Goal: Book appointment/travel/reservation

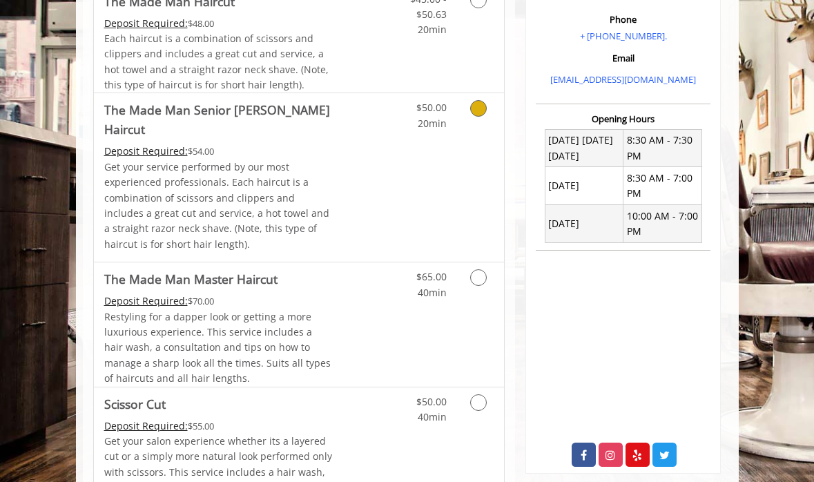
scroll to position [424, 0]
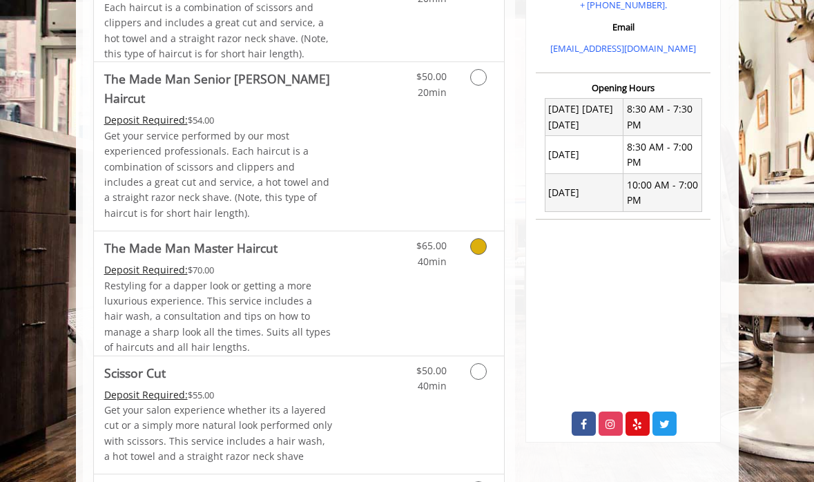
click at [385, 262] on link "Discounted Price" at bounding box center [367, 293] width 68 height 124
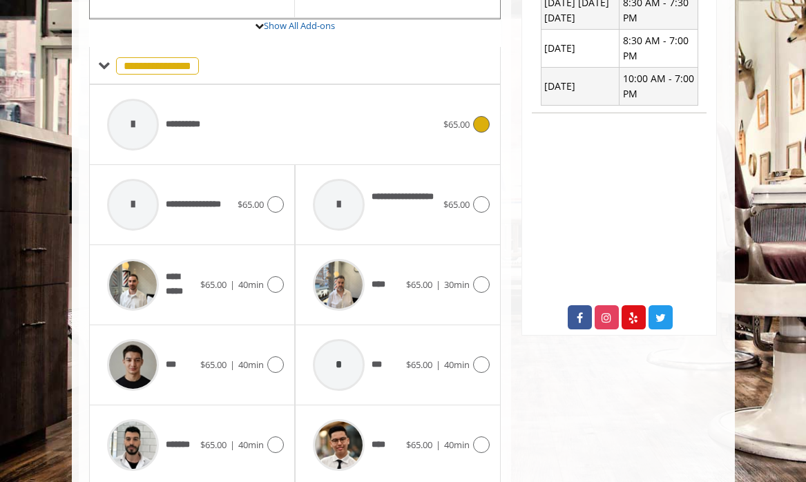
scroll to position [574, 0]
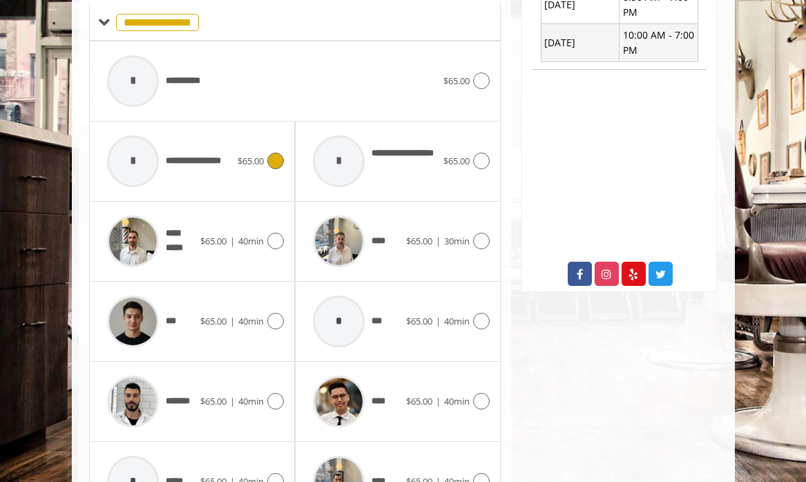
click at [265, 157] on div at bounding box center [274, 161] width 20 height 17
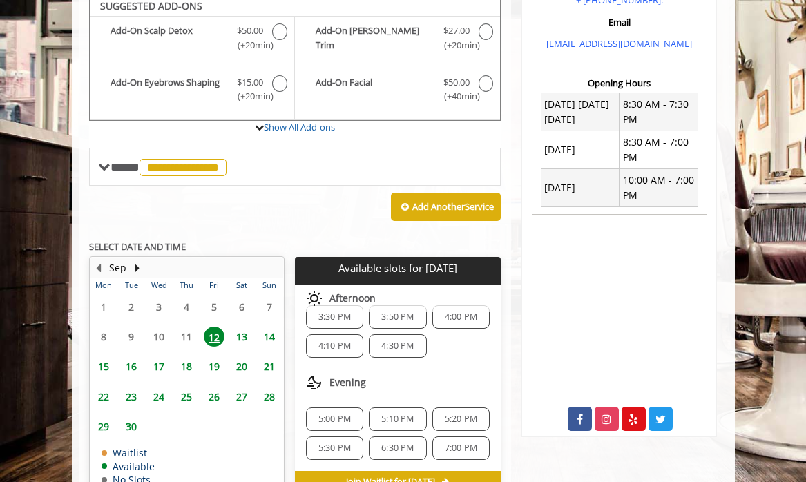
scroll to position [422, 0]
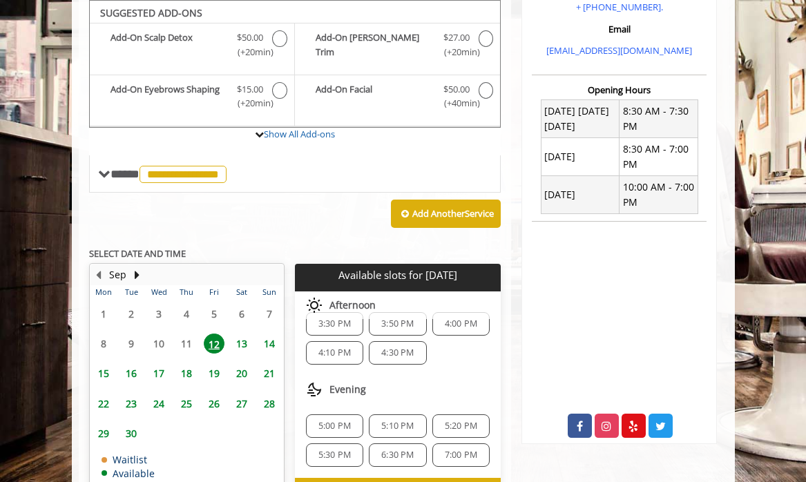
click at [242, 345] on span "13" at bounding box center [241, 344] width 21 height 20
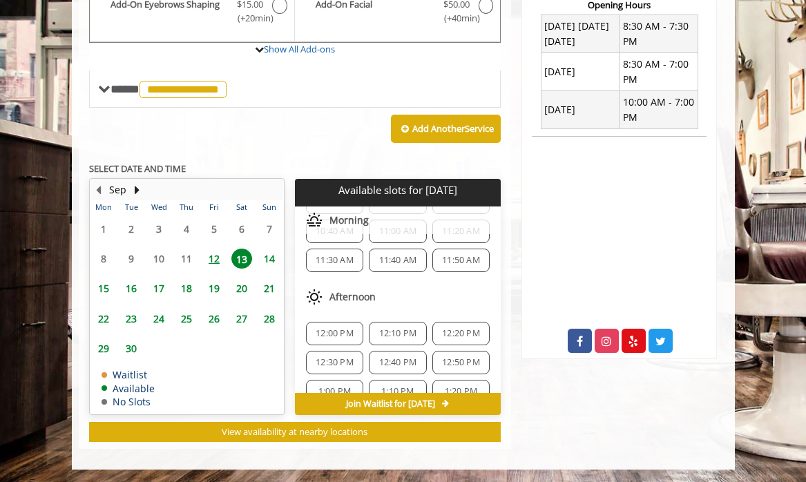
scroll to position [85, 0]
click at [335, 361] on span "12:30 PM" at bounding box center [335, 361] width 38 height 11
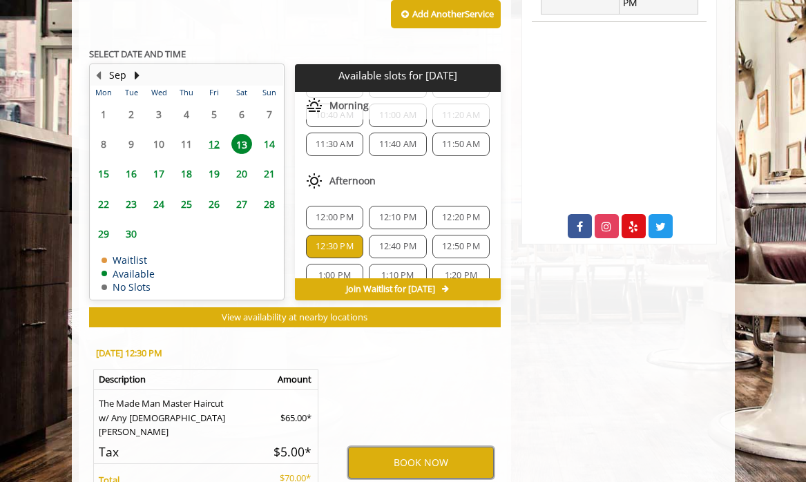
scroll to position [694, 0]
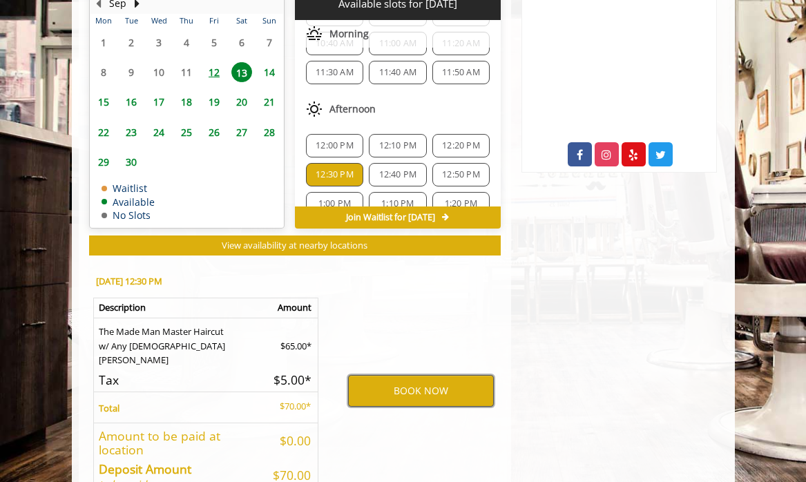
click at [443, 392] on button "BOOK NOW" at bounding box center [421, 391] width 146 height 32
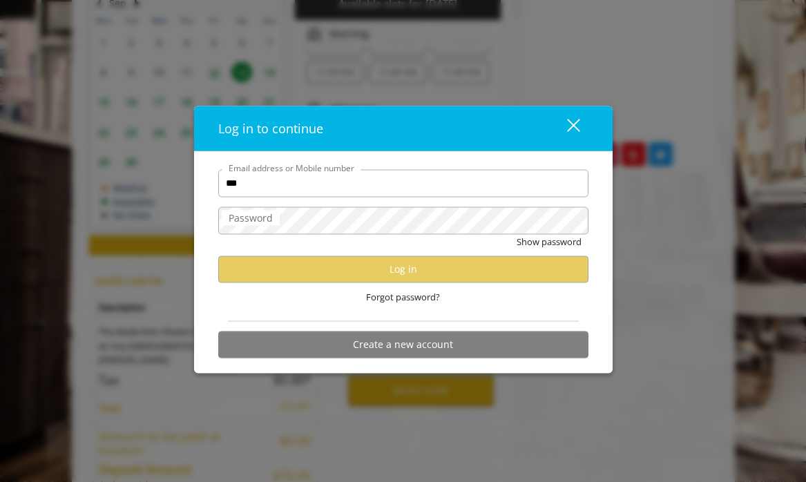
type input "**********"
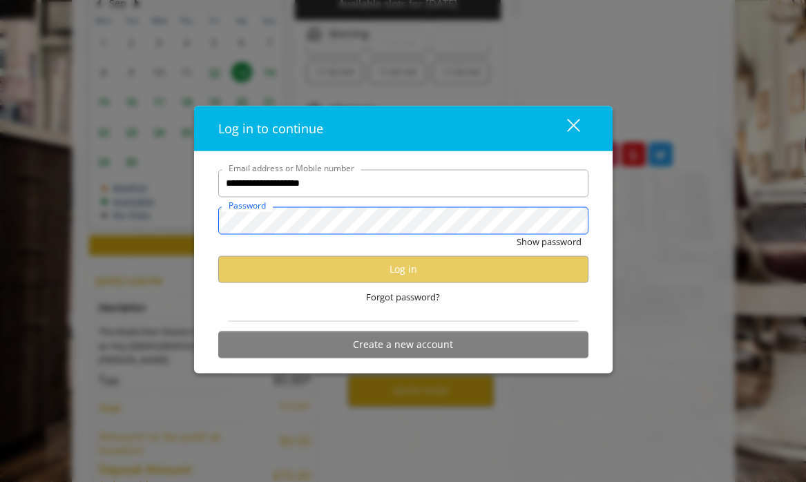
scroll to position [0, 0]
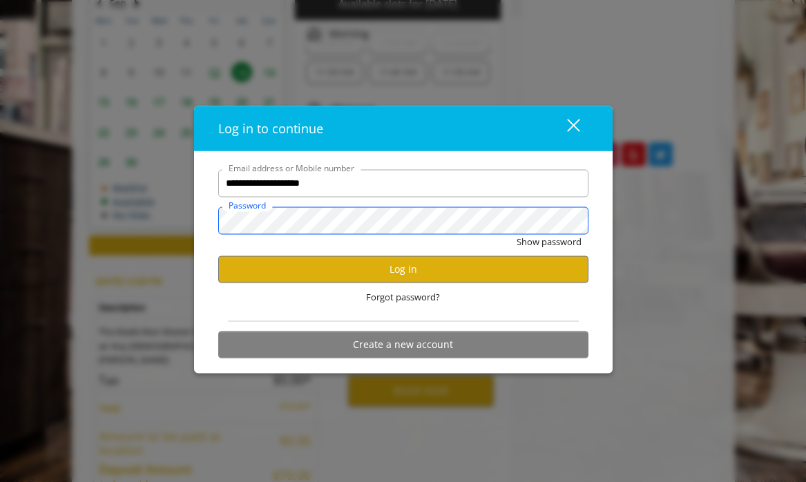
click at [517, 234] on button "Show password" at bounding box center [549, 241] width 65 height 15
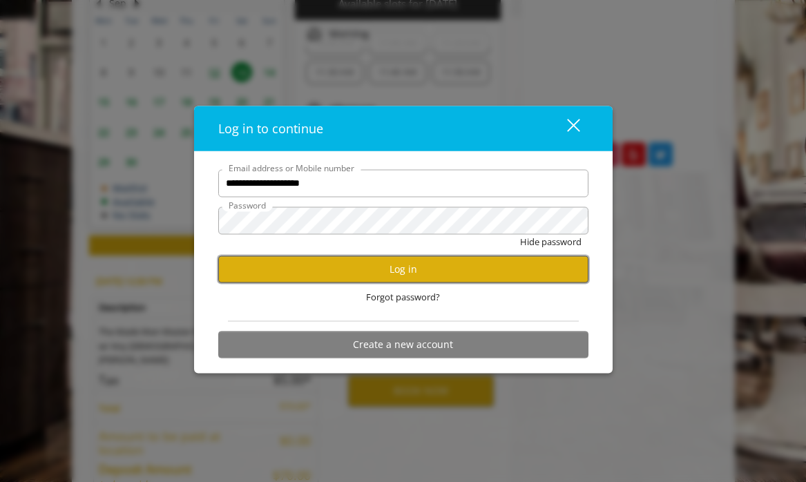
click at [410, 277] on button "Log in" at bounding box center [403, 269] width 370 height 27
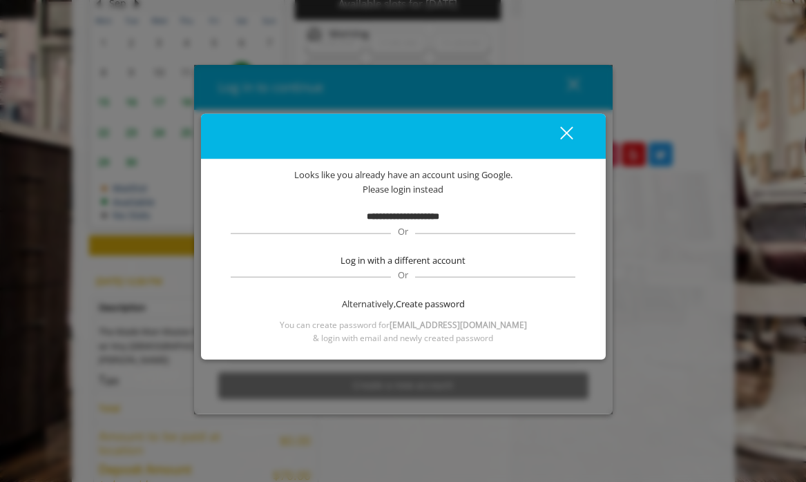
click at [567, 133] on div "close dialog" at bounding box center [566, 132] width 13 height 13
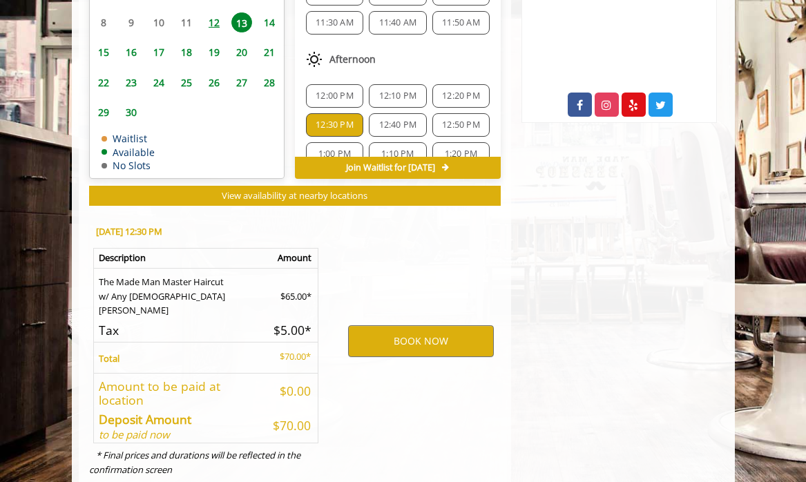
scroll to position [744, 0]
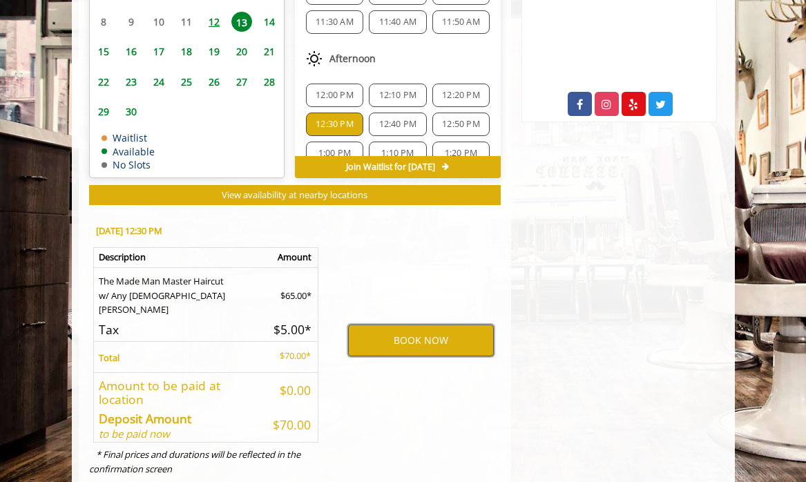
click at [418, 333] on button "BOOK NOW" at bounding box center [421, 341] width 146 height 32
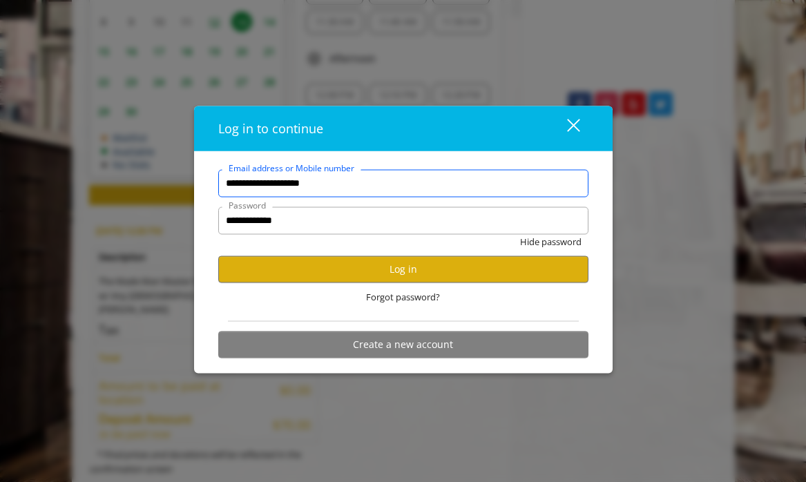
click at [340, 187] on input "**********" at bounding box center [403, 183] width 370 height 28
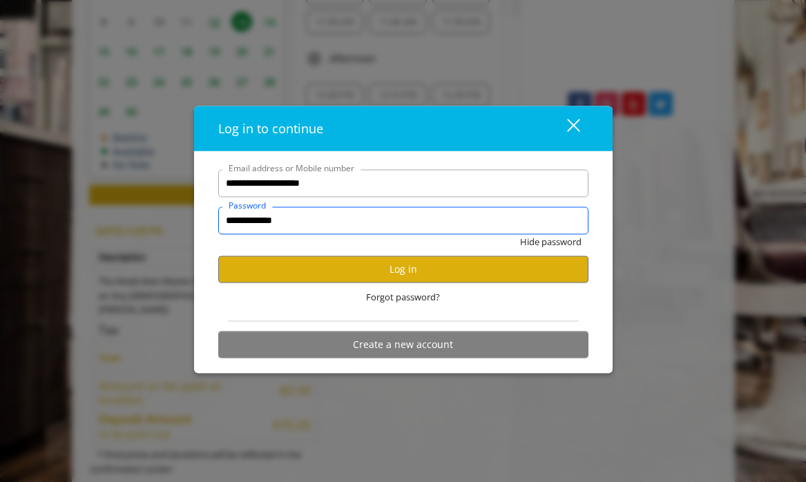
click at [365, 220] on input "**********" at bounding box center [403, 221] width 370 height 28
type input "**********"
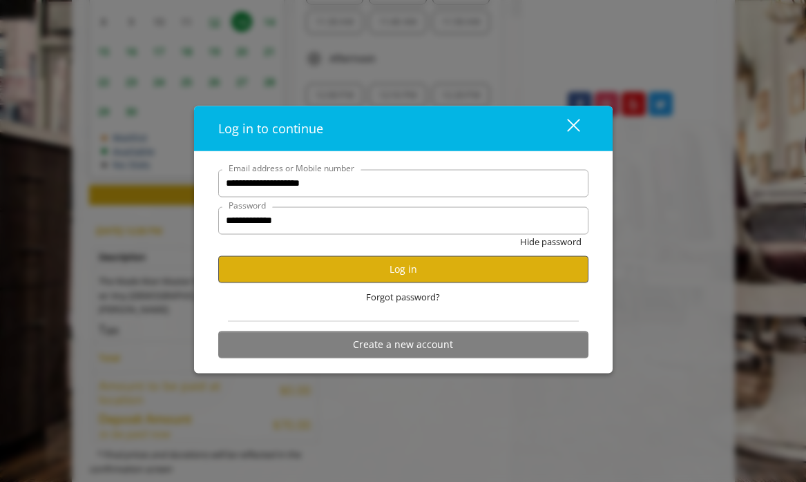
click at [421, 276] on button "Log in" at bounding box center [403, 269] width 370 height 27
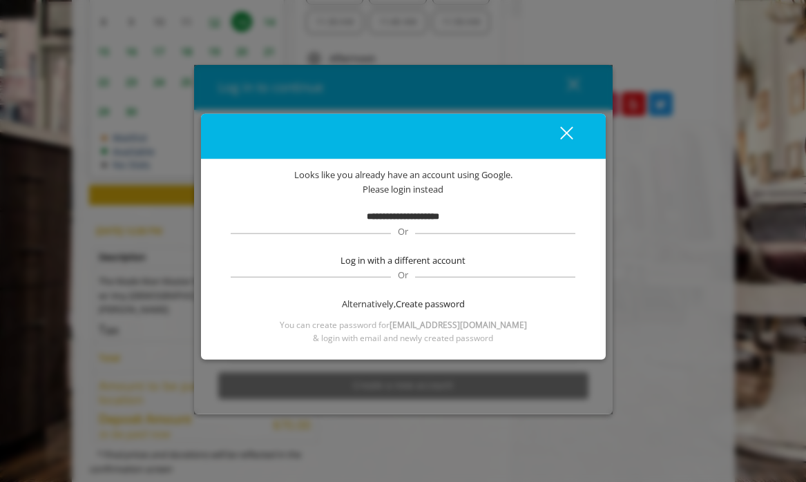
click at [424, 213] on b "**********" at bounding box center [403, 216] width 73 height 9
click at [439, 208] on div "**********" at bounding box center [403, 256] width 363 height 177
click at [575, 130] on button "close" at bounding box center [558, 136] width 47 height 28
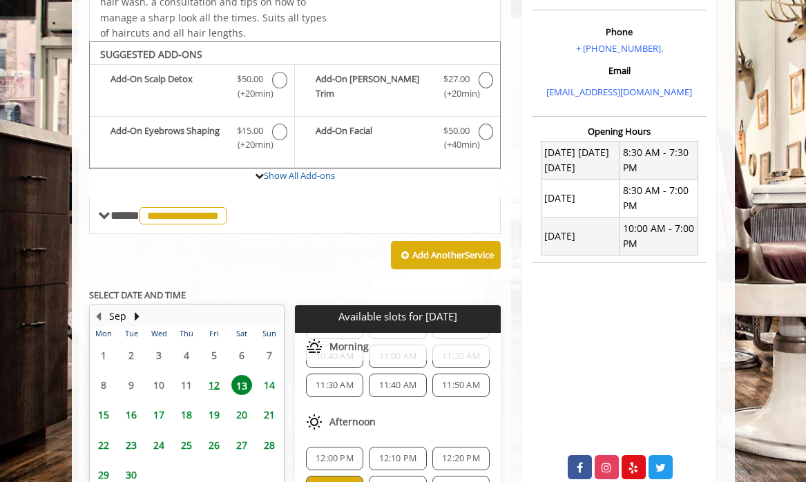
scroll to position [0, 0]
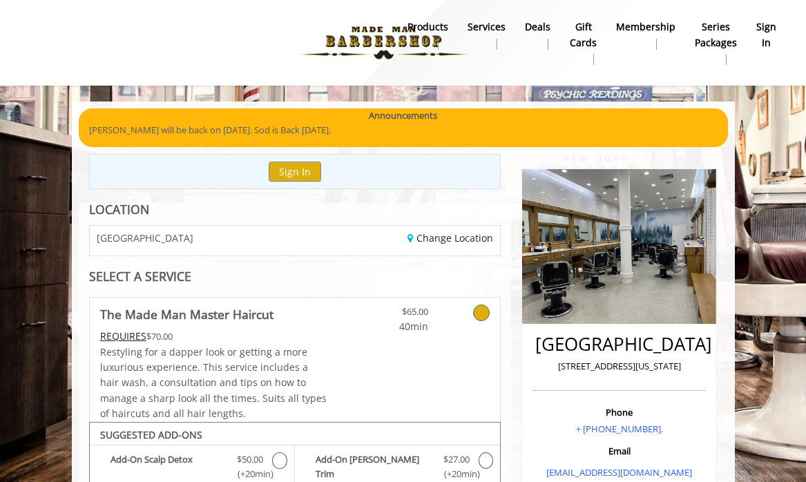
click at [763, 33] on b "sign in" at bounding box center [766, 34] width 20 height 31
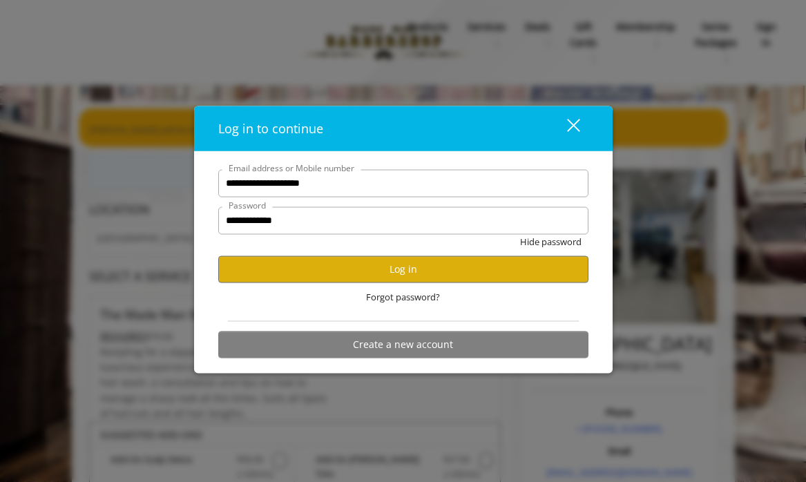
click at [577, 133] on div "close" at bounding box center [565, 128] width 28 height 21
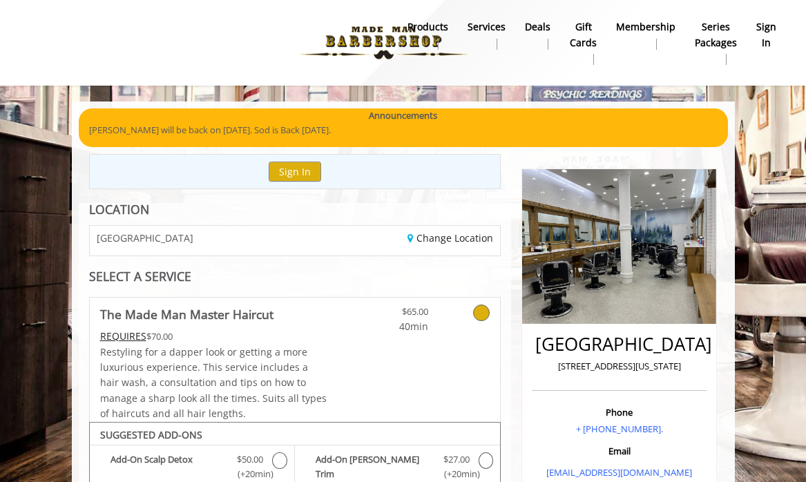
click at [430, 26] on b "products" at bounding box center [428, 26] width 41 height 15
click at [421, 26] on b "products" at bounding box center [428, 26] width 41 height 15
click at [368, 38] on img at bounding box center [384, 43] width 190 height 76
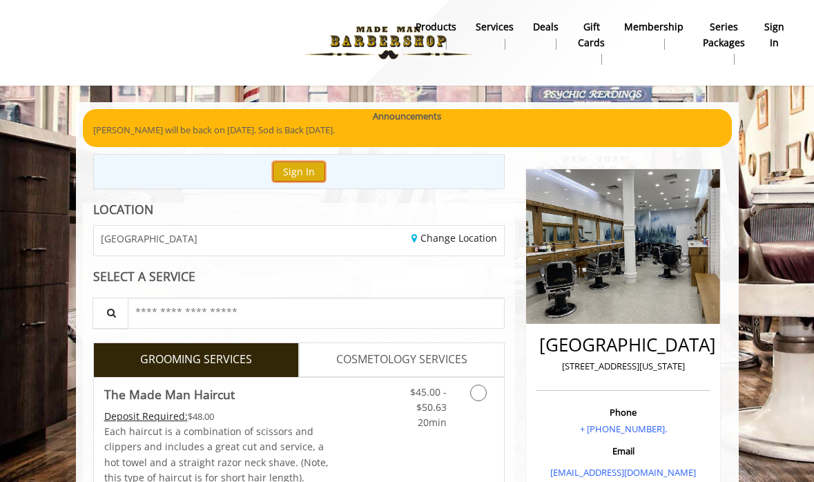
click at [305, 173] on button "Sign In" at bounding box center [299, 172] width 52 height 20
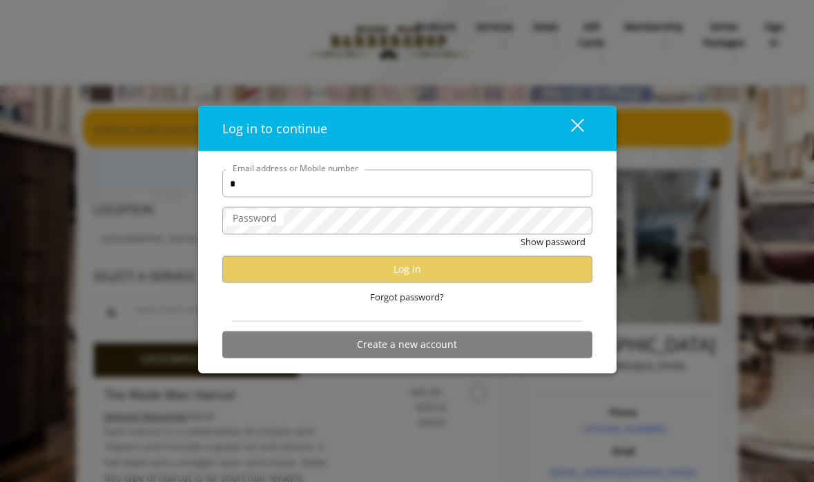
type input "**********"
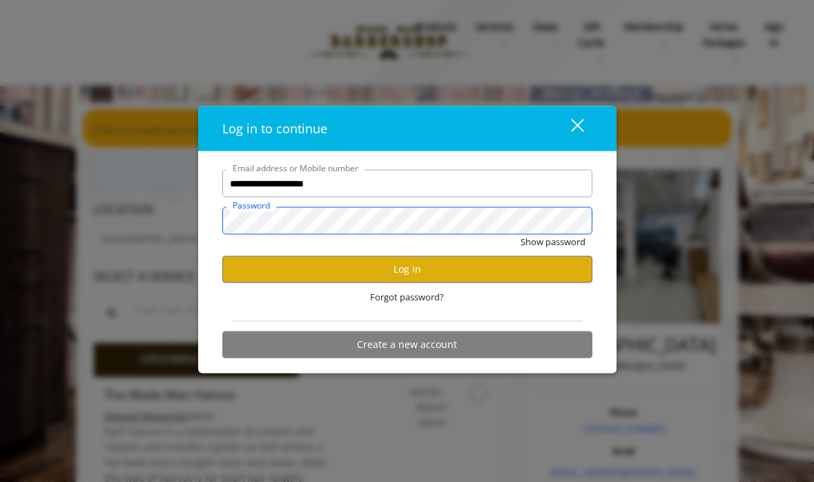
click at [521, 235] on button "Show password" at bounding box center [553, 242] width 65 height 15
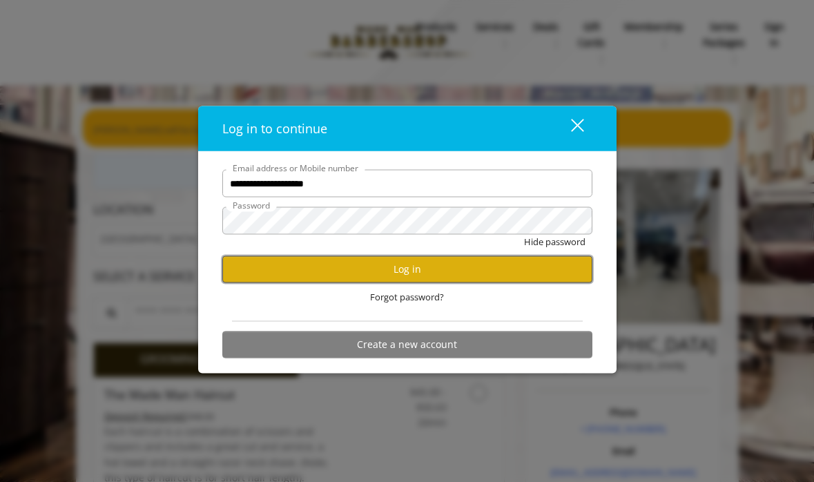
click at [441, 260] on button "Log in" at bounding box center [407, 269] width 370 height 27
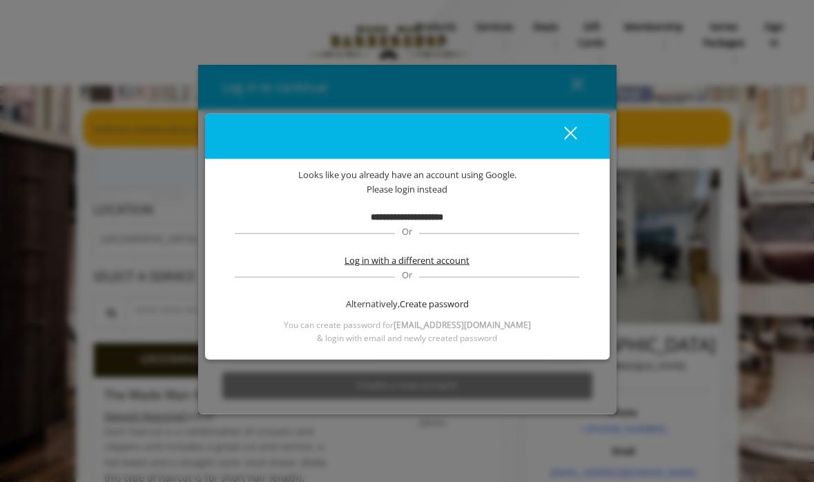
click at [428, 261] on span "Log in with a different account" at bounding box center [407, 261] width 125 height 15
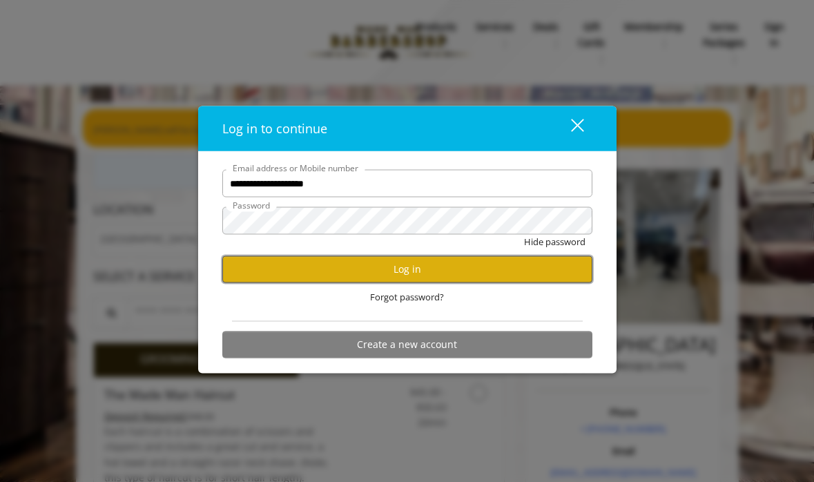
click at [445, 266] on button "Log in" at bounding box center [407, 269] width 370 height 27
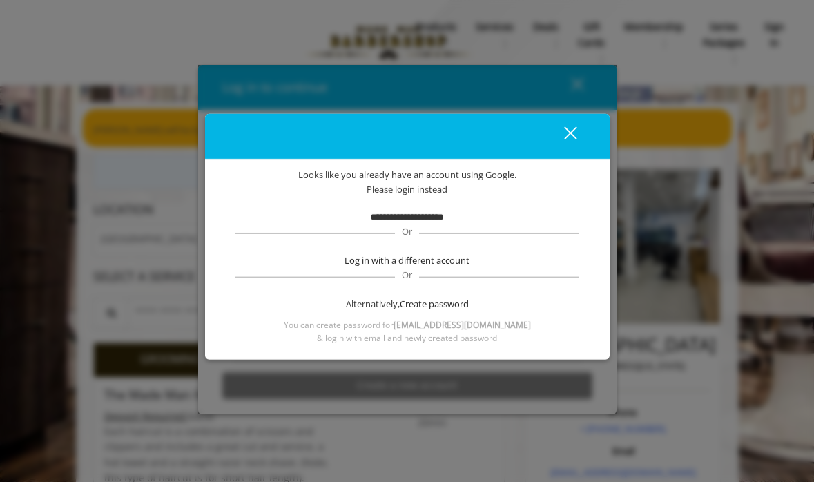
click at [572, 134] on div "close dialog" at bounding box center [570, 133] width 13 height 13
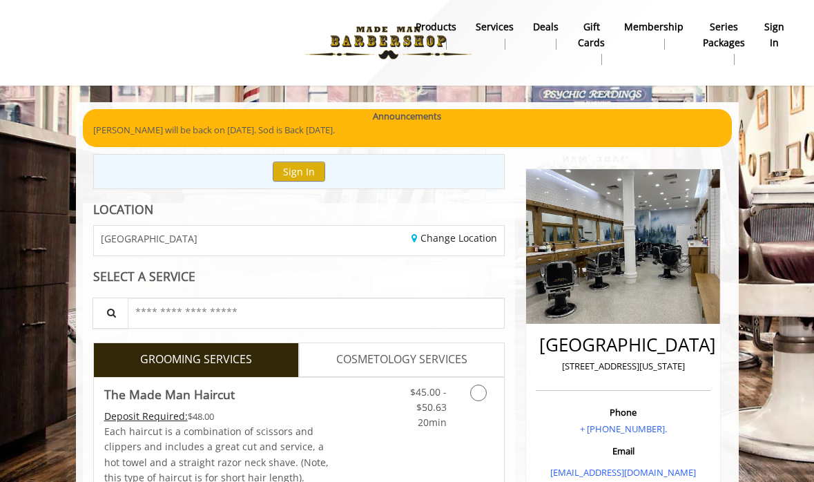
click at [341, 33] on img at bounding box center [389, 43] width 190 height 76
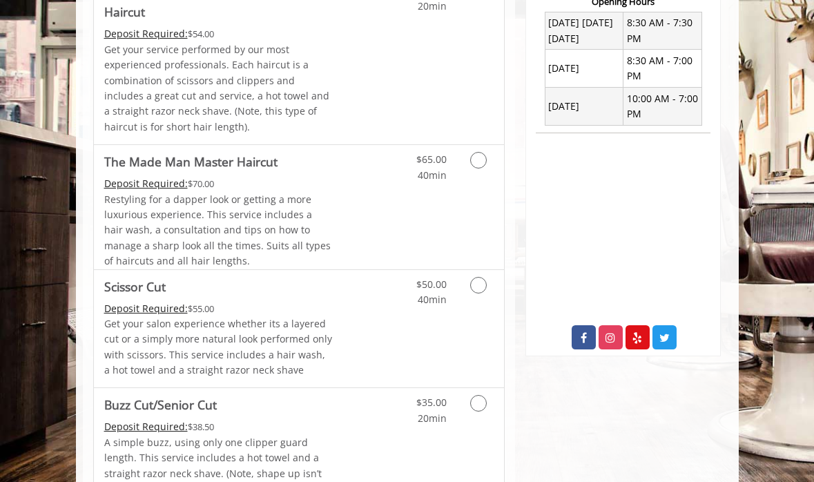
scroll to position [502, 0]
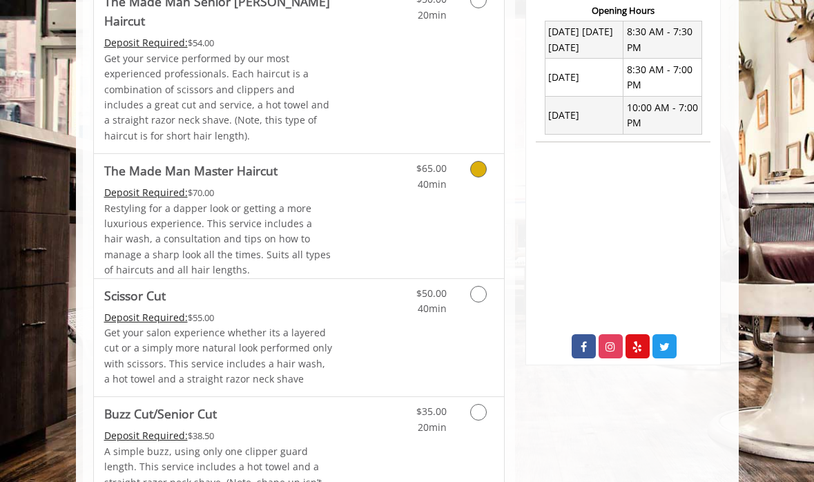
click at [401, 199] on div "$65.00 40min" at bounding box center [452, 216] width 103 height 124
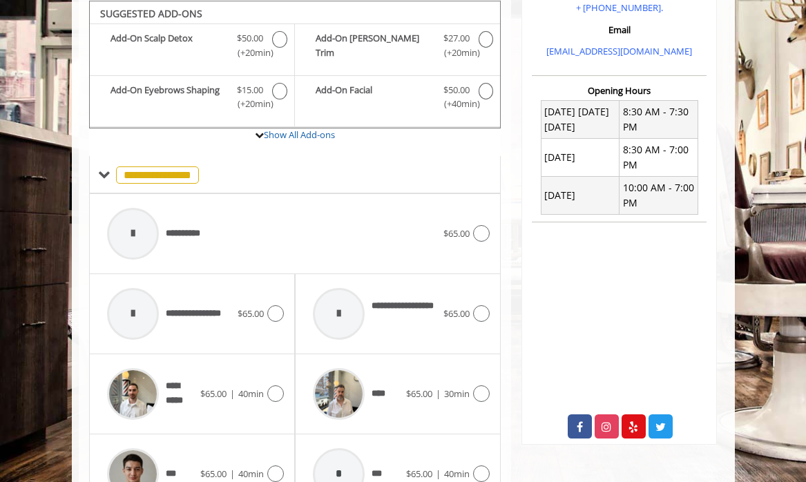
scroll to position [421, 0]
click at [163, 233] on div at bounding box center [133, 234] width 66 height 66
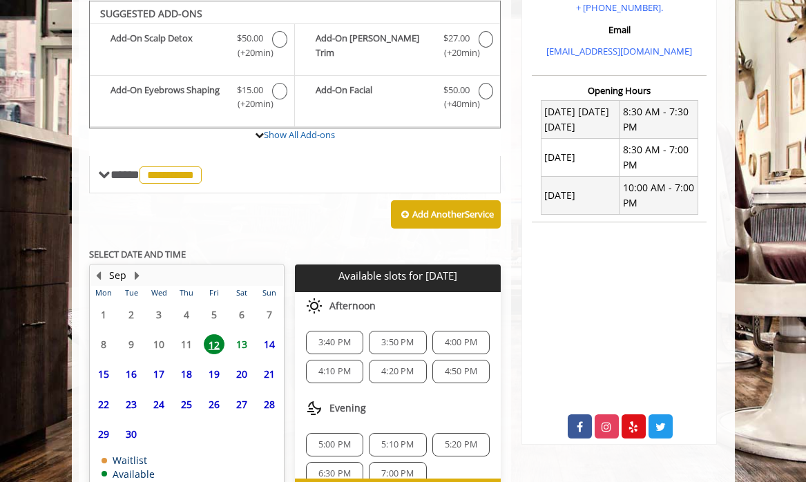
scroll to position [507, 0]
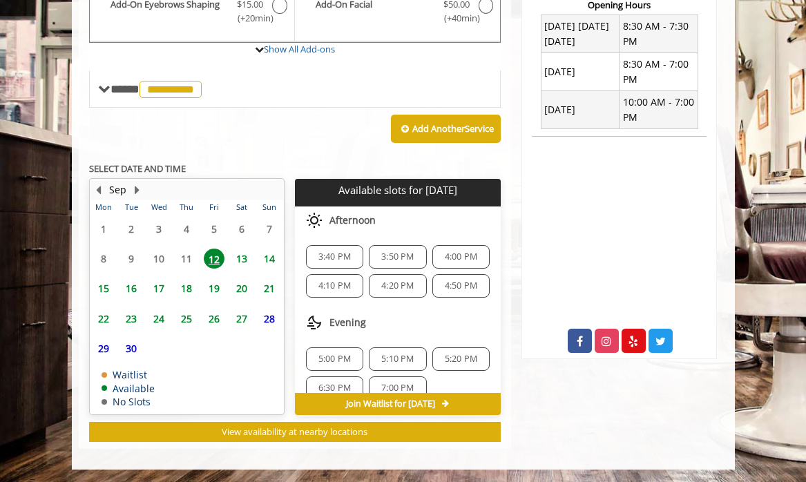
click at [236, 262] on span "13" at bounding box center [241, 259] width 21 height 20
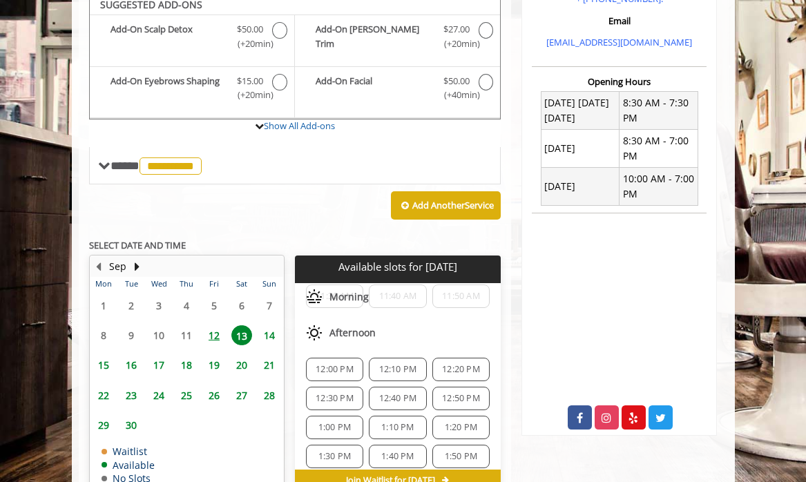
scroll to position [422, 0]
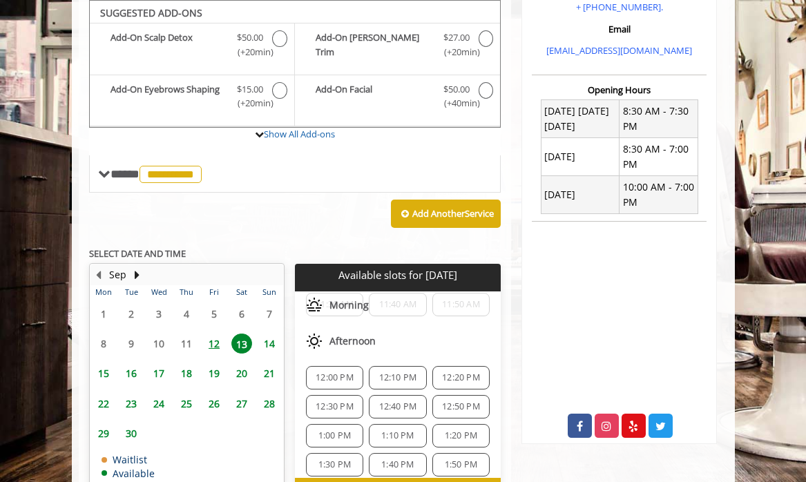
click at [344, 412] on div "12:30 PM" at bounding box center [334, 406] width 57 height 23
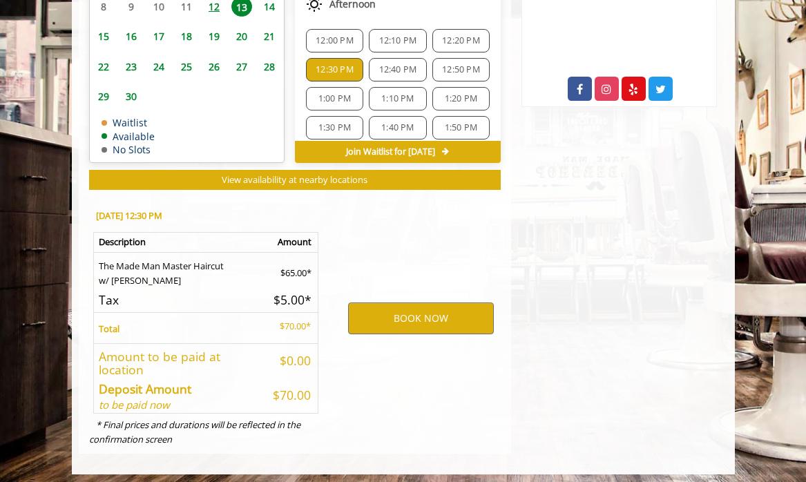
scroll to position [765, 0]
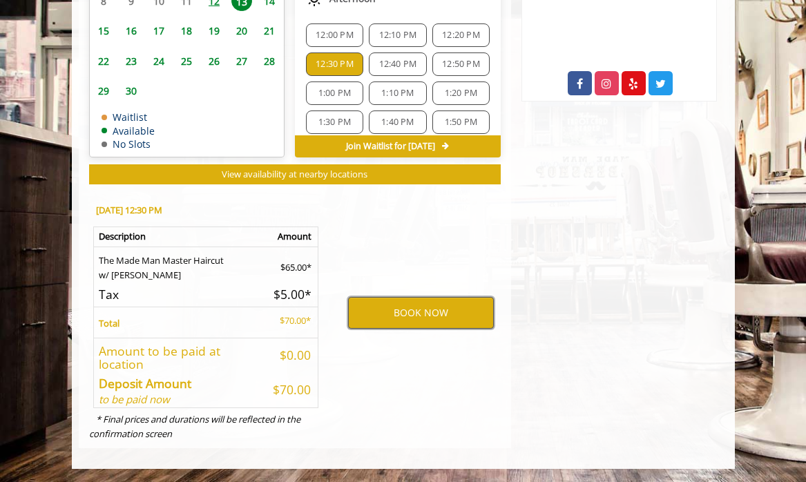
click at [410, 304] on button "BOOK NOW" at bounding box center [421, 313] width 146 height 32
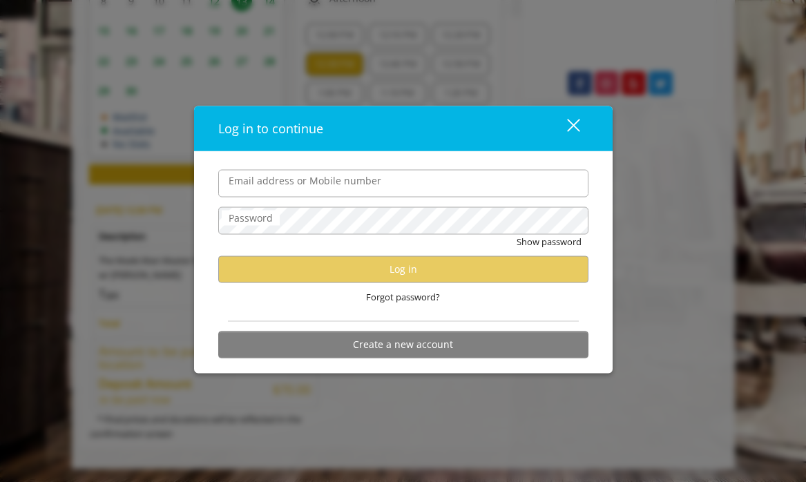
click at [368, 194] on input "Email address or Mobile number" at bounding box center [403, 183] width 370 height 28
type input "**********"
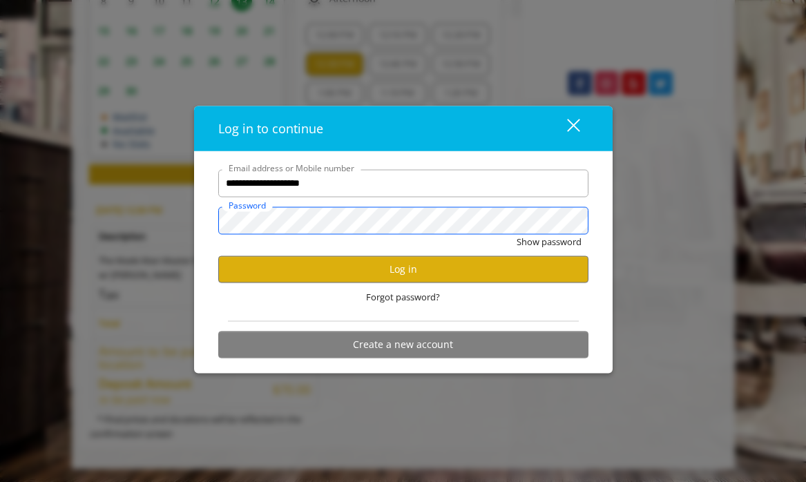
click at [517, 234] on button "Show password" at bounding box center [549, 241] width 65 height 15
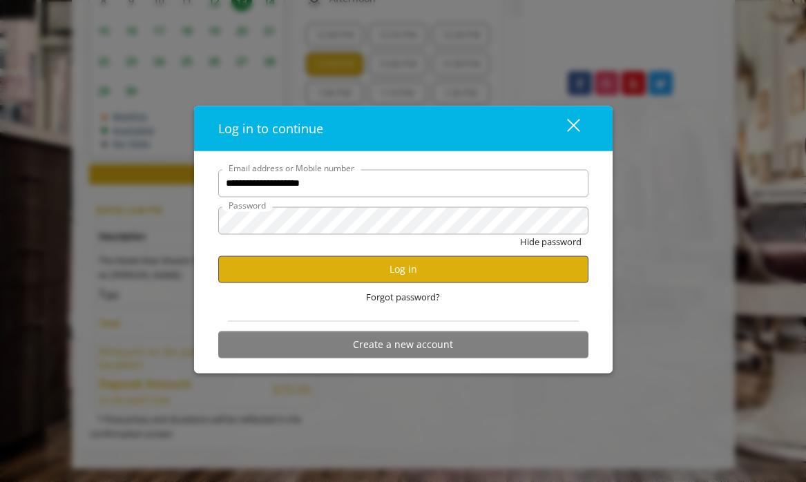
click at [468, 273] on button "Log in" at bounding box center [403, 269] width 370 height 27
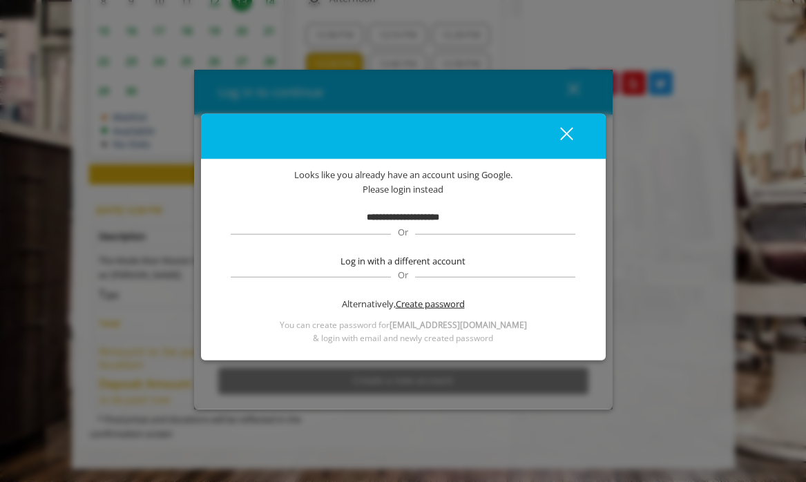
click at [446, 303] on span "Create password" at bounding box center [430, 304] width 69 height 15
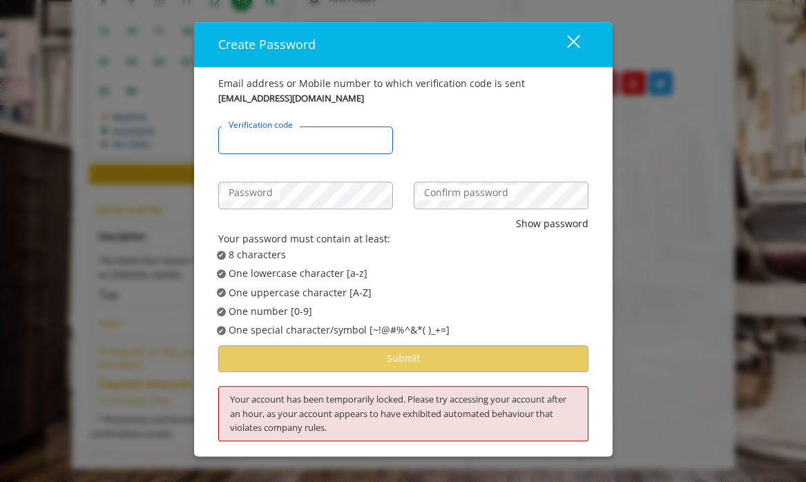
click at [321, 141] on input "Verification code" at bounding box center [305, 140] width 175 height 28
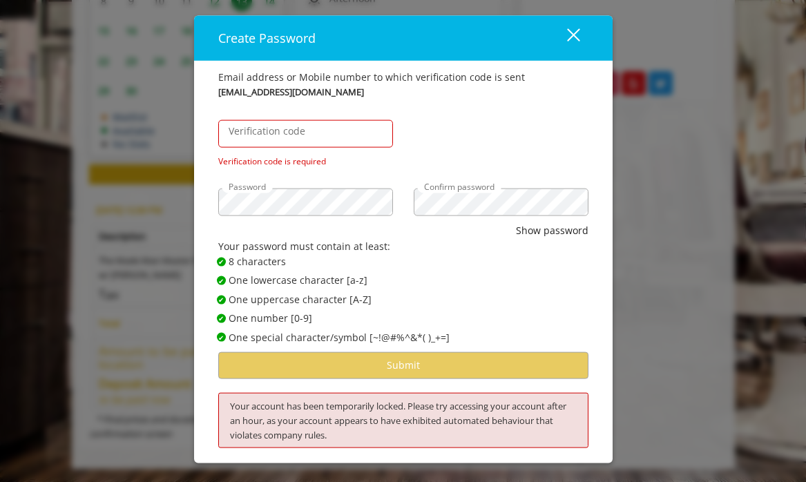
click at [306, 138] on label "Verification code" at bounding box center [267, 131] width 90 height 15
click at [306, 138] on input "Verification code" at bounding box center [305, 134] width 175 height 28
paste input "******"
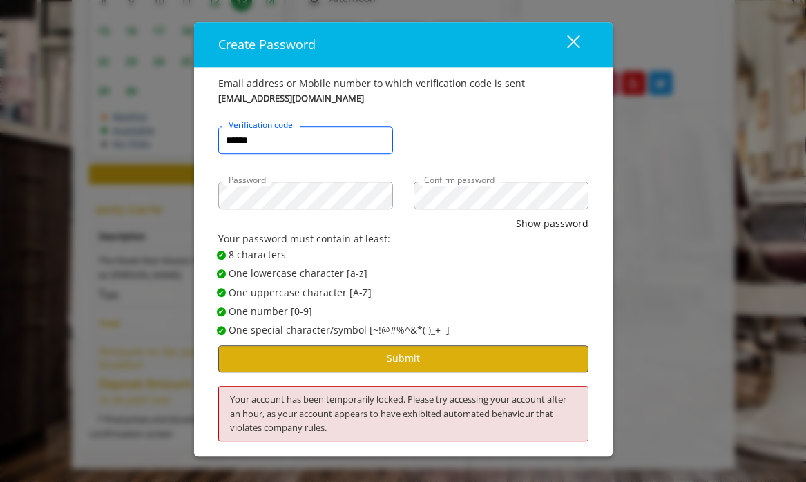
type input "******"
click at [406, 368] on button "Submit" at bounding box center [403, 358] width 370 height 27
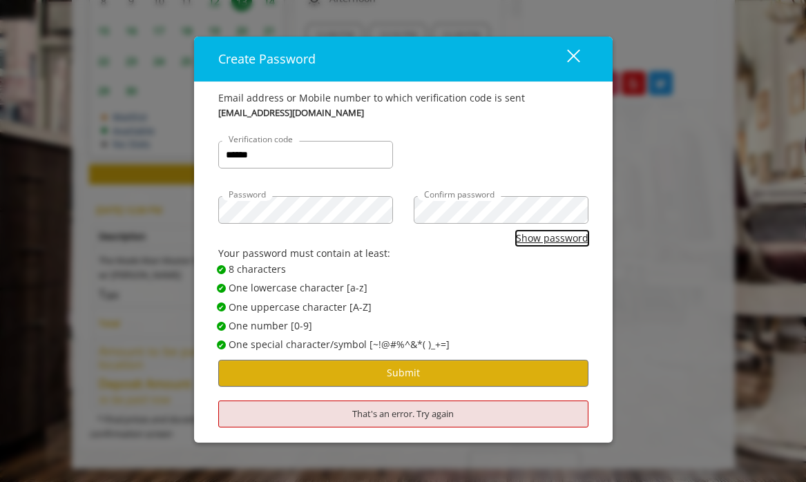
click at [558, 233] on button "Show password" at bounding box center [552, 238] width 73 height 15
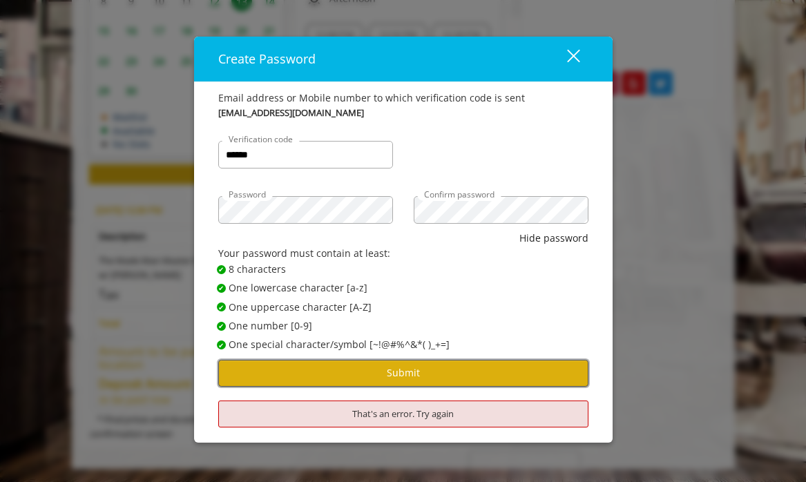
click at [441, 374] on button "Submit" at bounding box center [403, 373] width 370 height 27
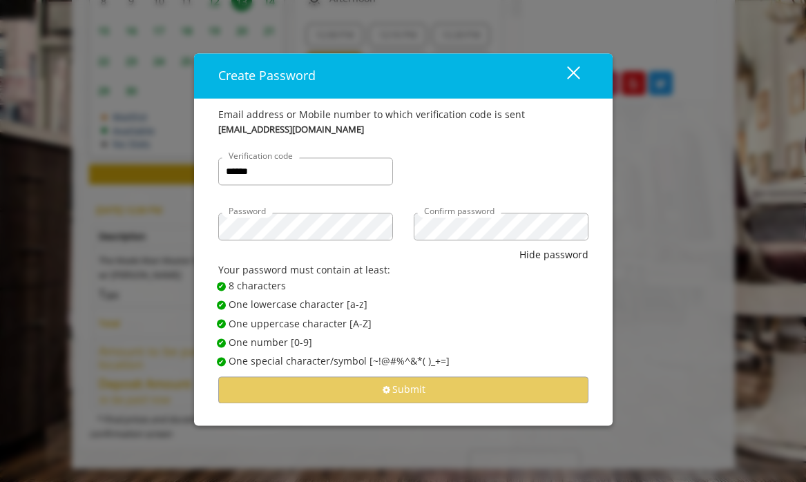
click at [441, 374] on form "Email address or Mobile number to which verification code is sent [PERSON_NAME]…" at bounding box center [403, 255] width 370 height 296
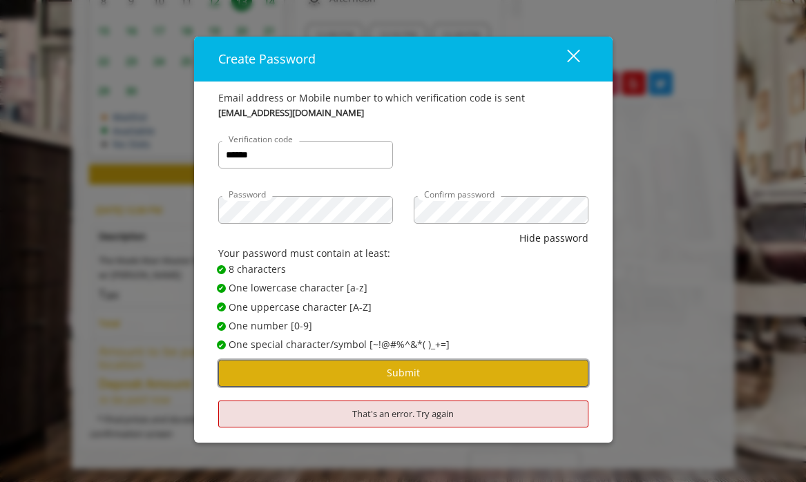
click at [441, 374] on button "Submit" at bounding box center [403, 373] width 370 height 27
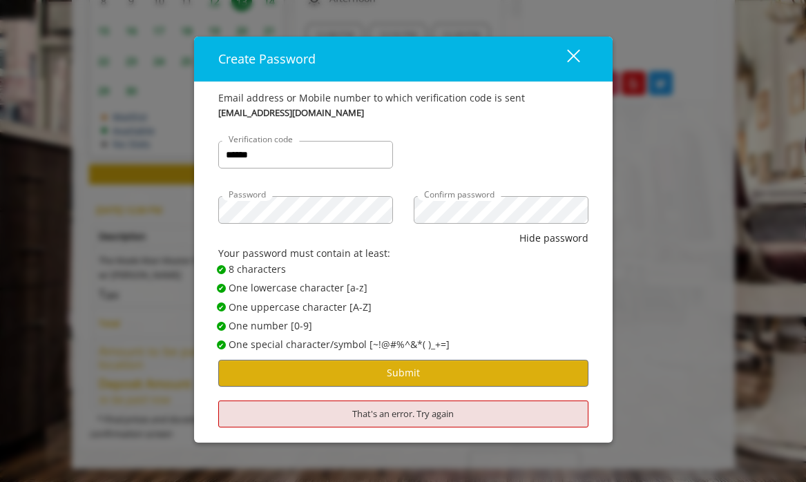
click at [573, 60] on div "close" at bounding box center [565, 58] width 28 height 21
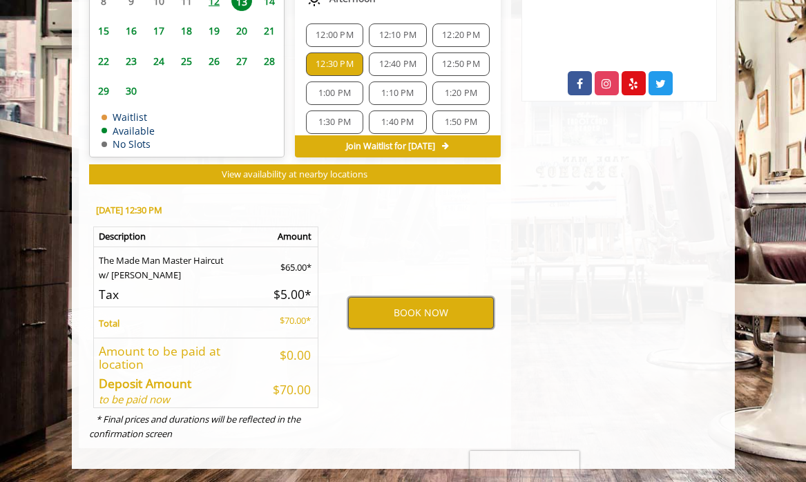
click at [412, 309] on button "BOOK NOW" at bounding box center [421, 313] width 146 height 32
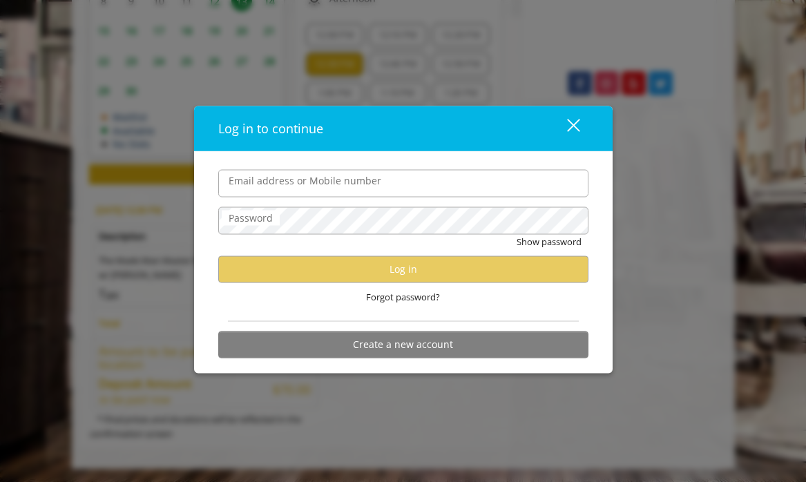
click at [405, 190] on input "Email address or Mobile number" at bounding box center [403, 183] width 370 height 28
type input "**********"
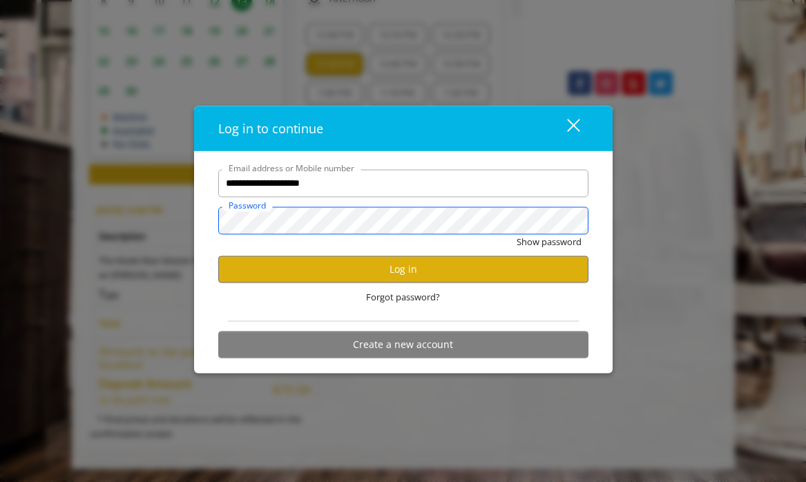
click at [517, 234] on button "Show password" at bounding box center [549, 241] width 65 height 15
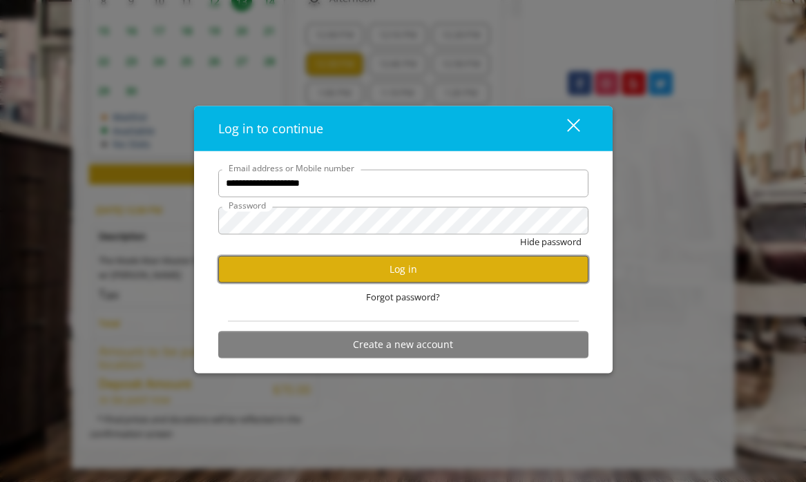
click at [417, 278] on button "Log in" at bounding box center [403, 269] width 370 height 27
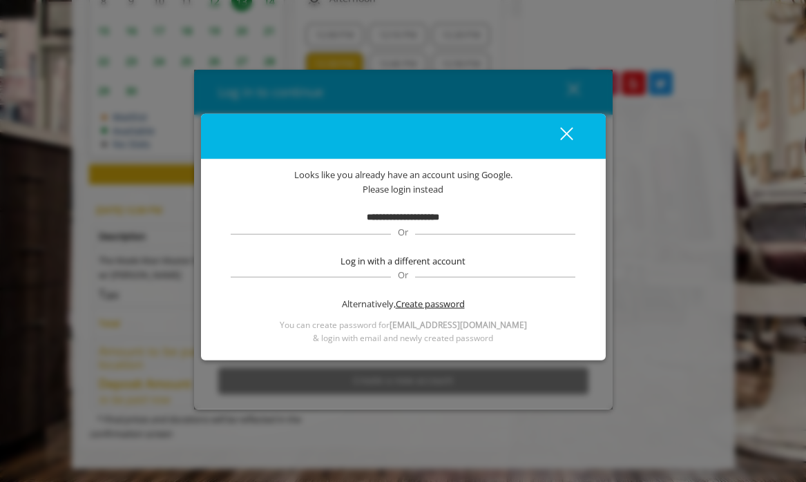
click at [418, 302] on span "Create password" at bounding box center [430, 304] width 69 height 15
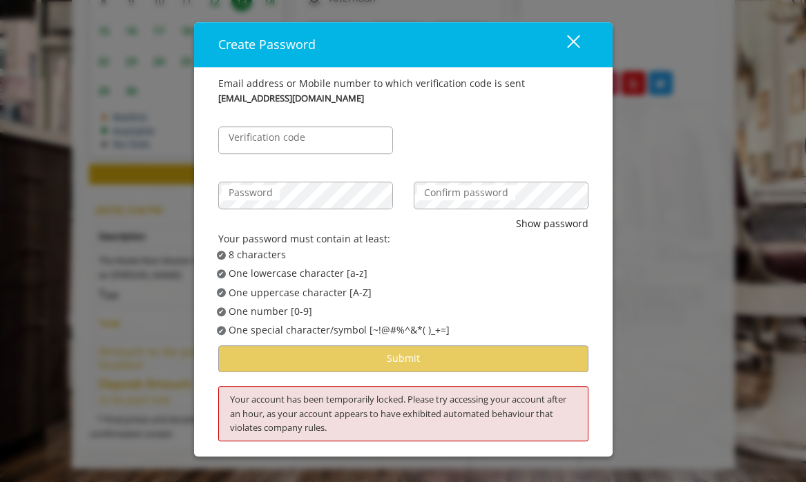
click at [300, 213] on div "Password" at bounding box center [305, 188] width 195 height 55
